Goal: Use online tool/utility: Utilize a website feature to perform a specific function

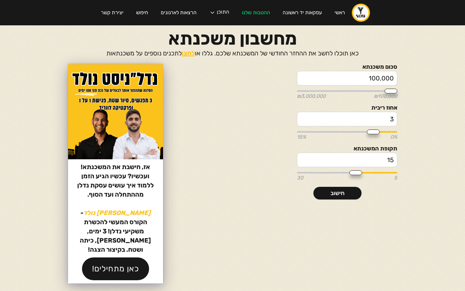
click at [370, 82] on input "100,000" at bounding box center [347, 78] width 100 height 15
type input "2"
type input "100000"
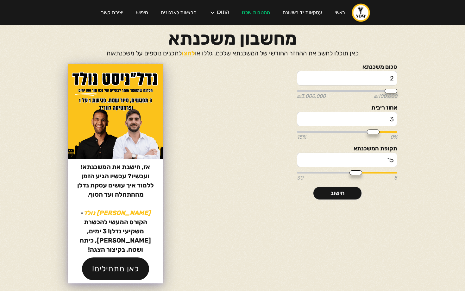
type input "28"
type input "100000"
type input "280"
type input "100000"
type input "2,800"
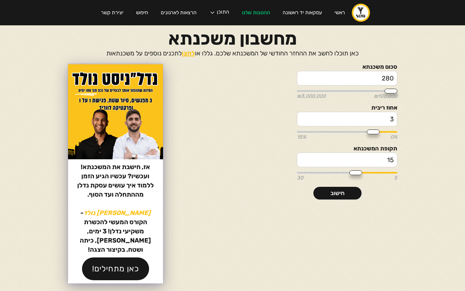
type input "100000"
type input "28,000"
type input "100000"
type input "280,000"
type input "300000"
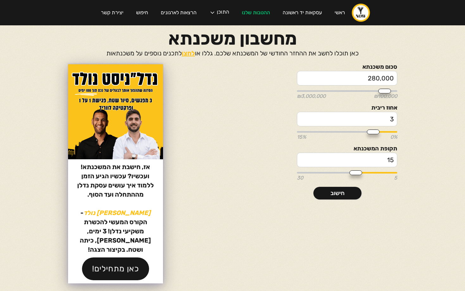
type input "2,800,000"
type input "2800000"
click at [370, 114] on input "3" at bounding box center [347, 119] width 100 height 15
type input "4"
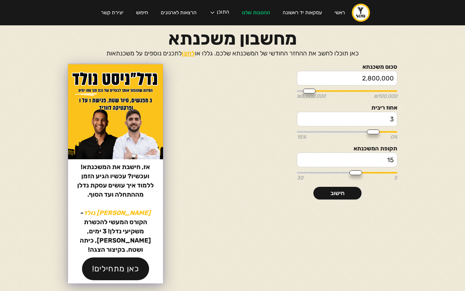
type input "4"
type input "4.2"
type input "4.25"
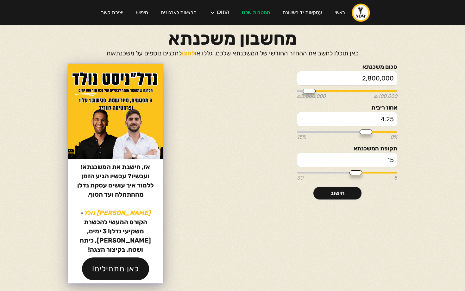
type input "4.25"
type input "18"
type input "20"
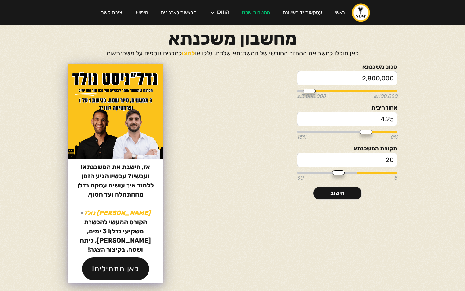
type input "22"
type input "24"
type input "25"
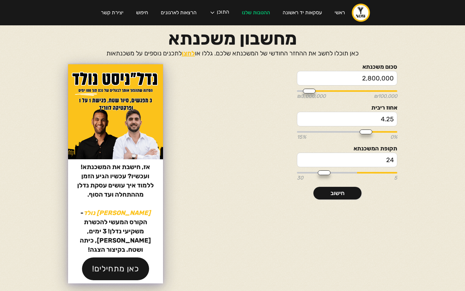
type input "25"
type input "27"
type input "29"
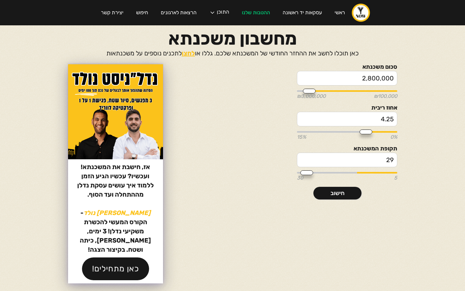
type input "30"
drag, startPoint x: 351, startPoint y: 171, endPoint x: 260, endPoint y: 168, distance: 90.8
type input "30"
click at [278, 168] on div "סכום משכנתא 2,800,000 ₪100,000 ₪3,000,000 אחוז ריבית 4.25 0% 15% תקופת המשכנתא …" at bounding box center [337, 131] width 119 height 135
click at [327, 197] on link "חישוב" at bounding box center [337, 193] width 48 height 13
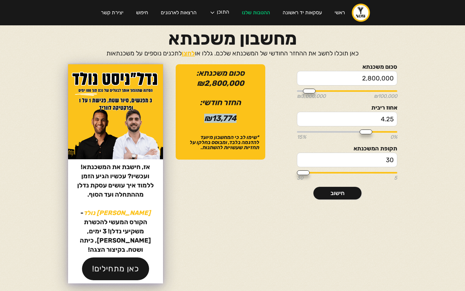
drag, startPoint x: 195, startPoint y: 118, endPoint x: 251, endPoint y: 118, distance: 55.3
click at [244, 118] on div "החזר חודשי: ₪13,774" at bounding box center [220, 110] width 77 height 24
click at [406, 45] on body "ראשי עסקאות יד ראשונה ההטבות שלנו התוכן הפודקאסט הבלוג הקורסים שלנו המדריכים של…" at bounding box center [232, 145] width 465 height 291
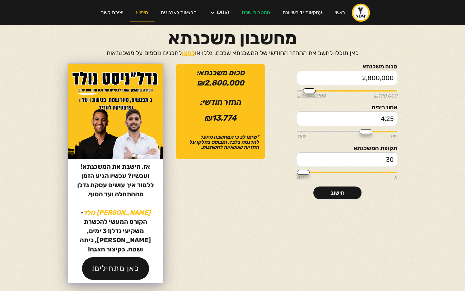
scroll to position [0, 0]
click at [437, 48] on body "ראשי עסקאות יד ראשונה ההטבות שלנו התוכן הפודקאסט הבלוג הקורסים שלנו המדריכים של…" at bounding box center [232, 145] width 465 height 291
